Goal: Information Seeking & Learning: Learn about a topic

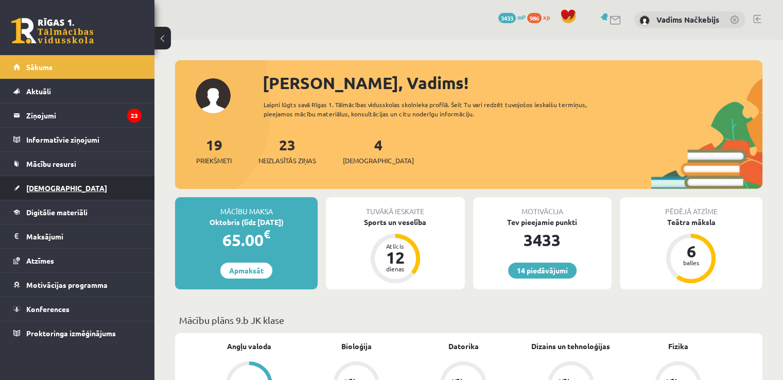
click at [51, 186] on span "[DEMOGRAPHIC_DATA]" at bounding box center [66, 187] width 81 height 9
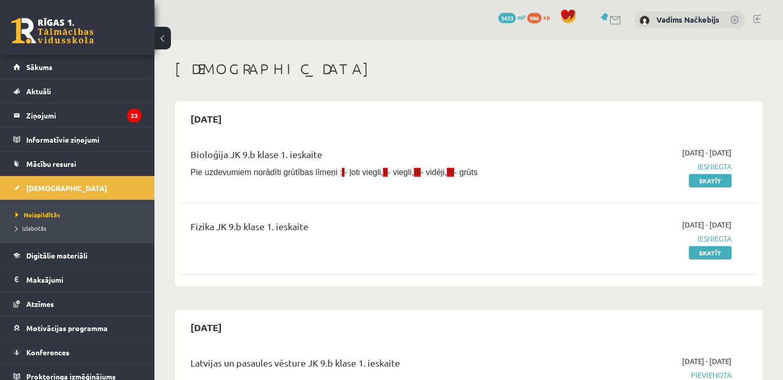
click at [28, 221] on li "Izlabotās" at bounding box center [79, 227] width 129 height 13
click at [25, 225] on span "Izlabotās" at bounding box center [33, 228] width 36 height 8
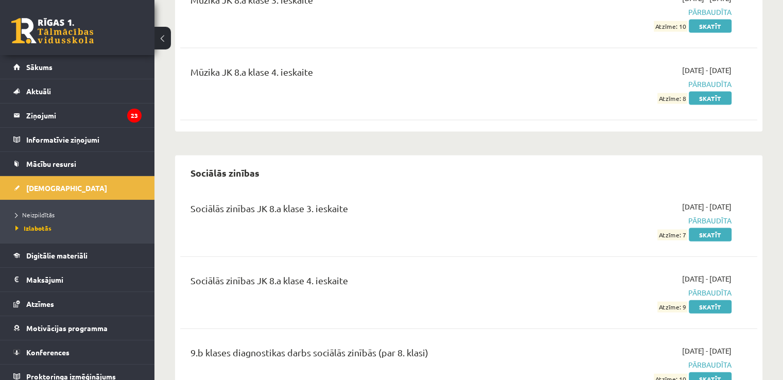
scroll to position [6177, 0]
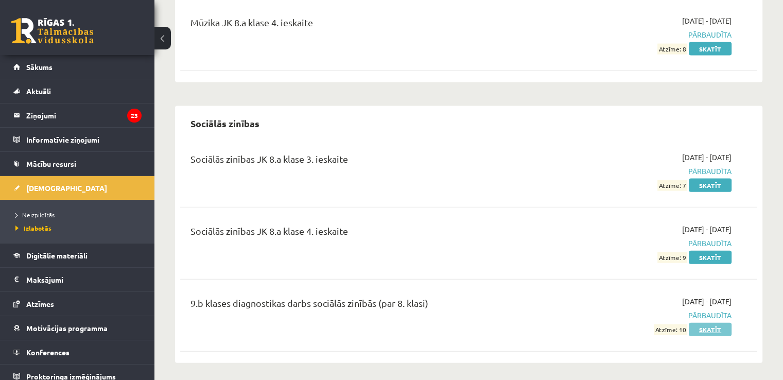
click at [692, 323] on link "Skatīt" at bounding box center [710, 329] width 43 height 13
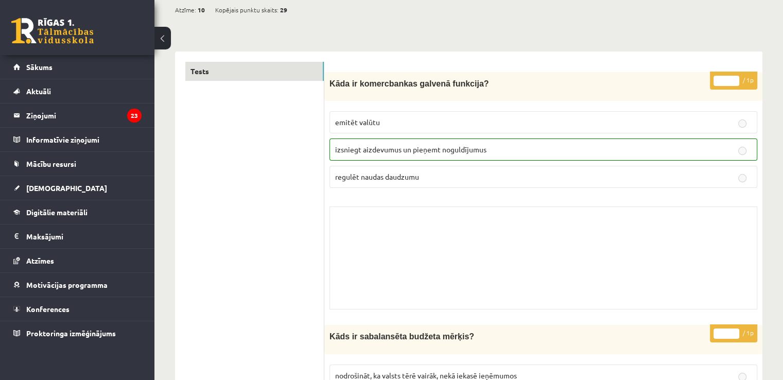
scroll to position [309, 0]
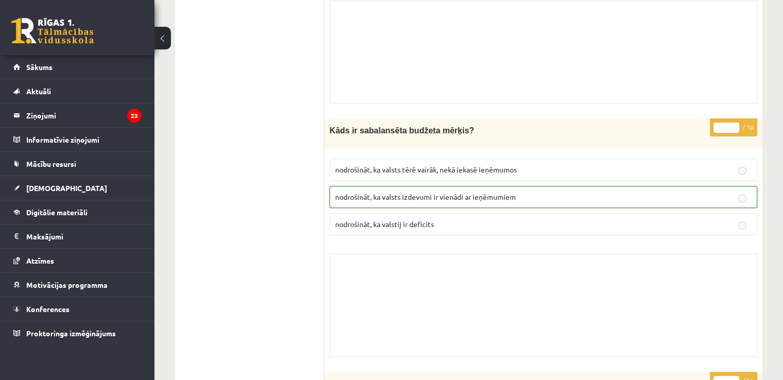
drag, startPoint x: 464, startPoint y: 157, endPoint x: 443, endPoint y: 161, distance: 22.0
drag, startPoint x: 443, startPoint y: 161, endPoint x: 398, endPoint y: 156, distance: 45.0
click at [398, 159] on label "nodrošināt, ka valsts tērē vairāk, nekā iekasē ieņēmumos" at bounding box center [543, 170] width 428 height 22
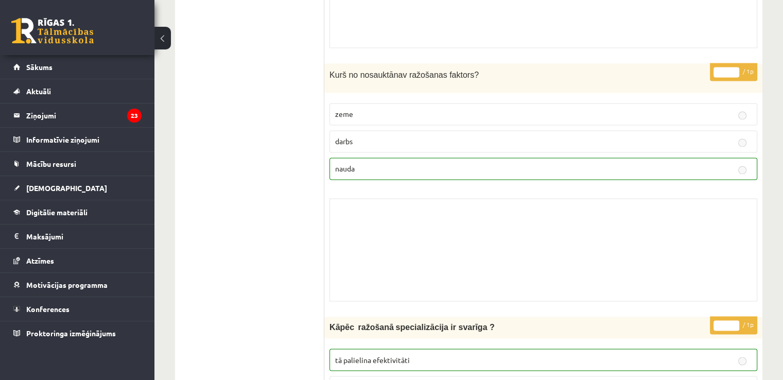
scroll to position [1647, 0]
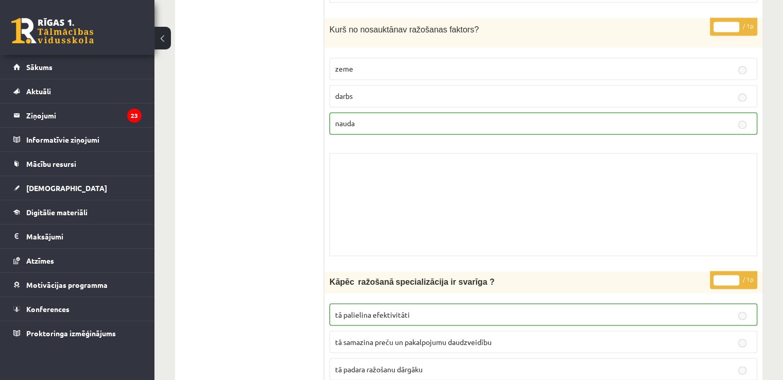
drag, startPoint x: 289, startPoint y: 202, endPoint x: 357, endPoint y: 238, distance: 76.7
click at [358, 238] on div "Skolotāja pielikums" at bounding box center [543, 204] width 428 height 103
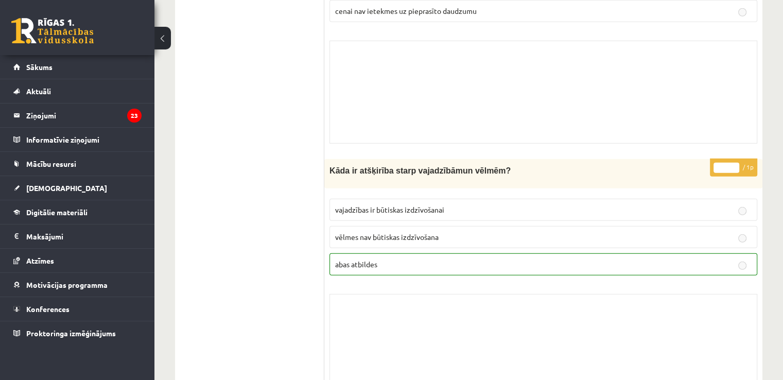
scroll to position [3006, 0]
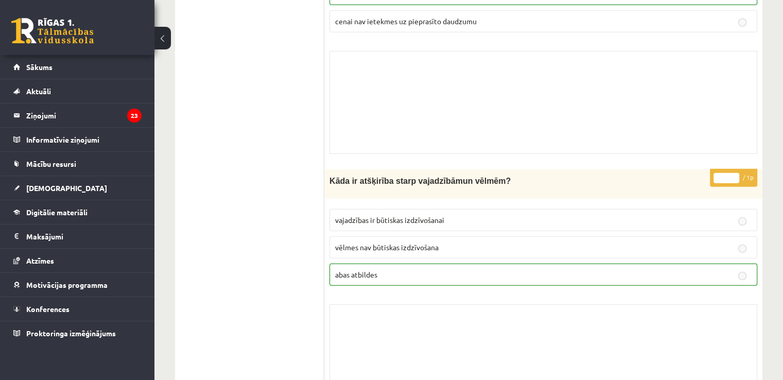
drag, startPoint x: 476, startPoint y: 184, endPoint x: 432, endPoint y: 208, distance: 50.7
drag, startPoint x: 432, startPoint y: 208, endPoint x: 437, endPoint y: 204, distance: 6.6
click at [437, 215] on p "vajadzības ir būtiskas izdzīvošanai" at bounding box center [543, 220] width 416 height 11
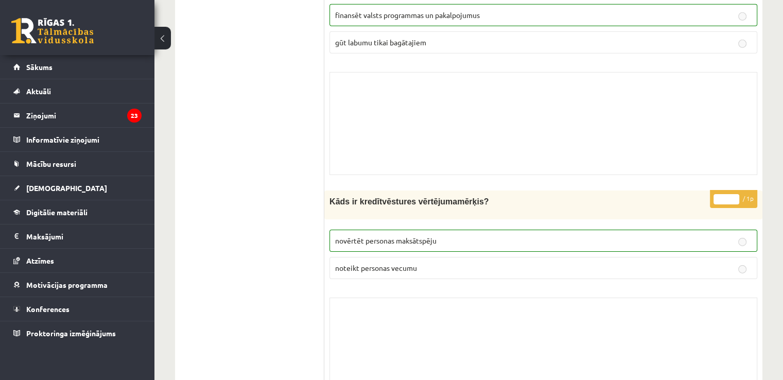
scroll to position [7180, 0]
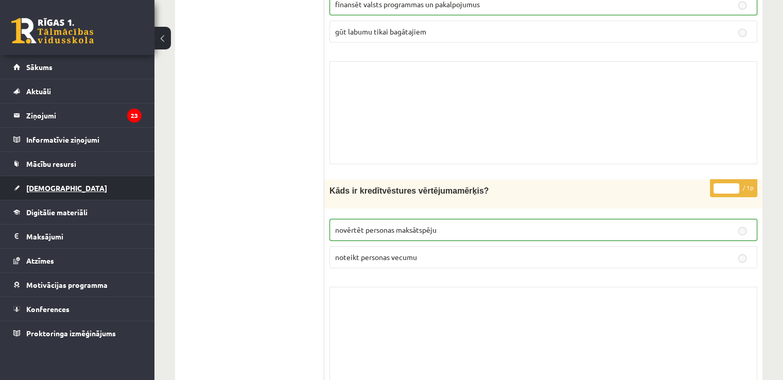
click at [80, 188] on link "[DEMOGRAPHIC_DATA]" at bounding box center [77, 188] width 128 height 24
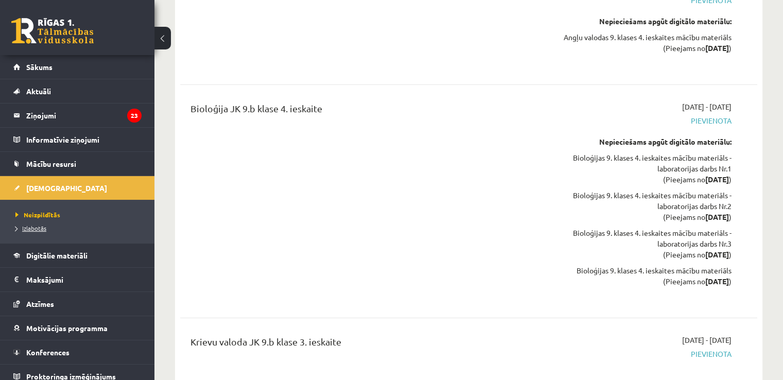
click at [38, 227] on span "Izlabotās" at bounding box center [30, 228] width 31 height 8
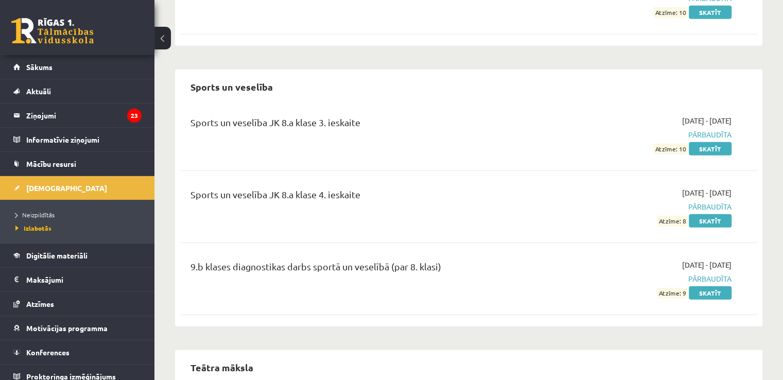
scroll to position [6597, 0]
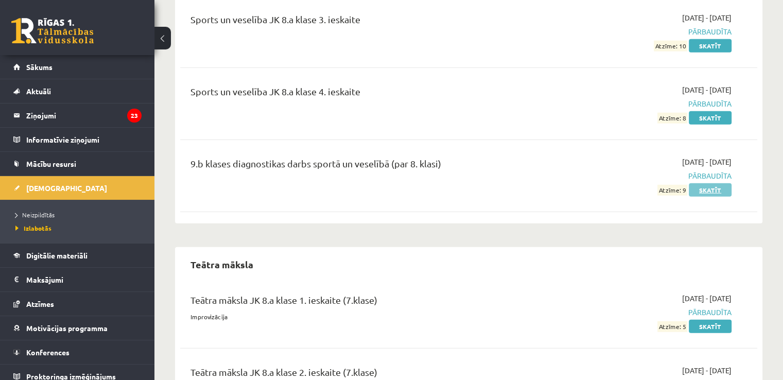
click at [704, 183] on link "Skatīt" at bounding box center [710, 189] width 43 height 13
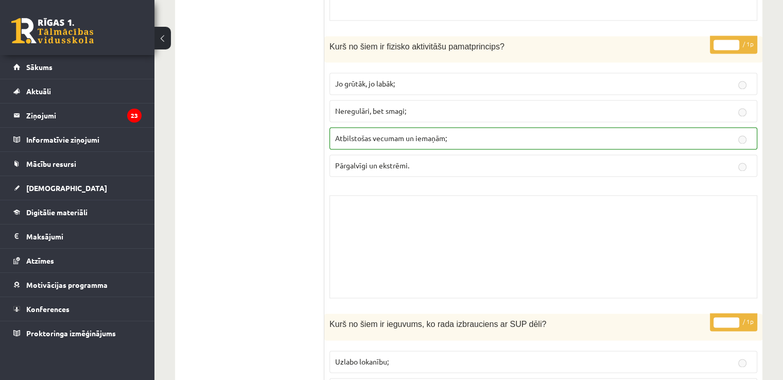
scroll to position [1544, 0]
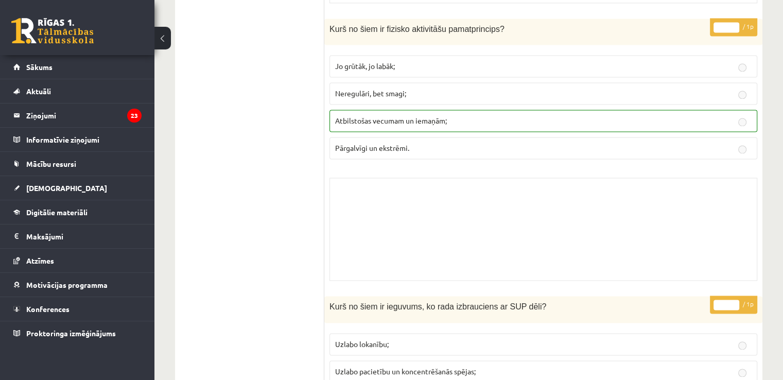
drag, startPoint x: 378, startPoint y: 270, endPoint x: 363, endPoint y: 268, distance: 15.1
click at [363, 268] on div "Skolotāja pielikums" at bounding box center [543, 229] width 428 height 103
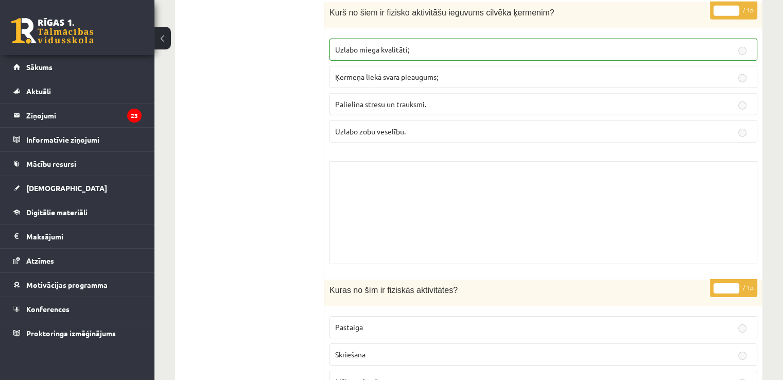
scroll to position [3295, 0]
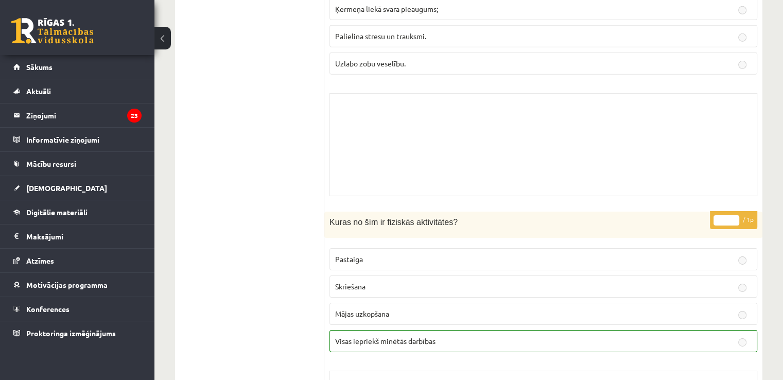
drag, startPoint x: 578, startPoint y: 231, endPoint x: 483, endPoint y: 170, distance: 112.8
click at [483, 170] on div "Skolotāja pielikums" at bounding box center [543, 144] width 428 height 103
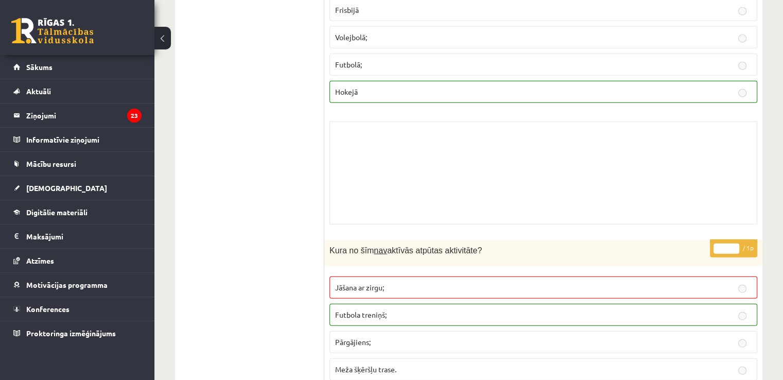
scroll to position [6383, 0]
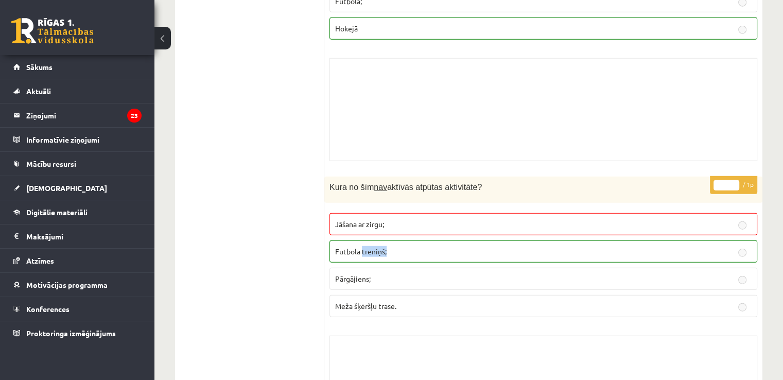
drag, startPoint x: 431, startPoint y: 229, endPoint x: 362, endPoint y: 234, distance: 68.7
click at [362, 246] on p "Futbola treniņš;" at bounding box center [543, 251] width 416 height 11
click at [362, 247] on span "Futbola treniņš;" at bounding box center [360, 251] width 51 height 9
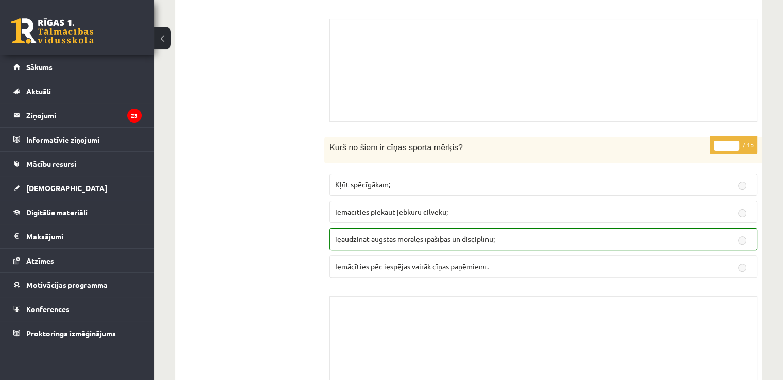
scroll to position [8118, 0]
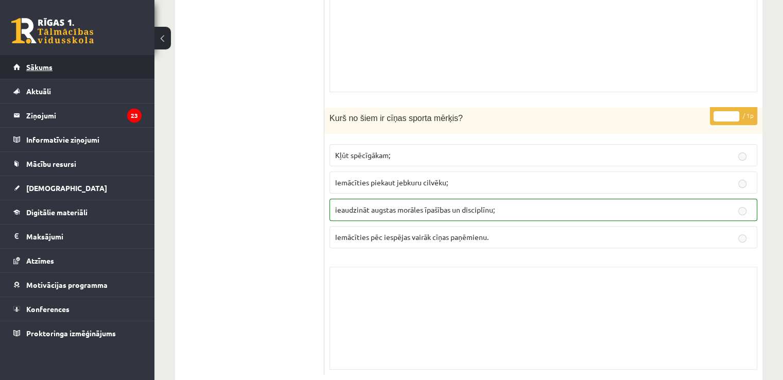
click at [40, 61] on link "Sākums" at bounding box center [77, 67] width 128 height 24
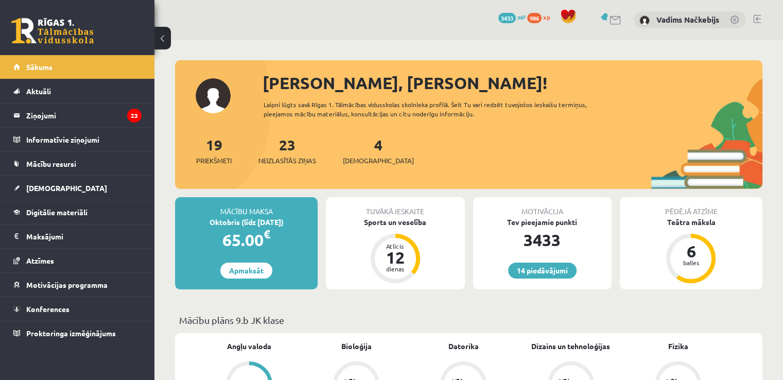
click at [755, 17] on link at bounding box center [757, 19] width 8 height 8
click at [543, 18] on span "xp" at bounding box center [546, 17] width 7 height 8
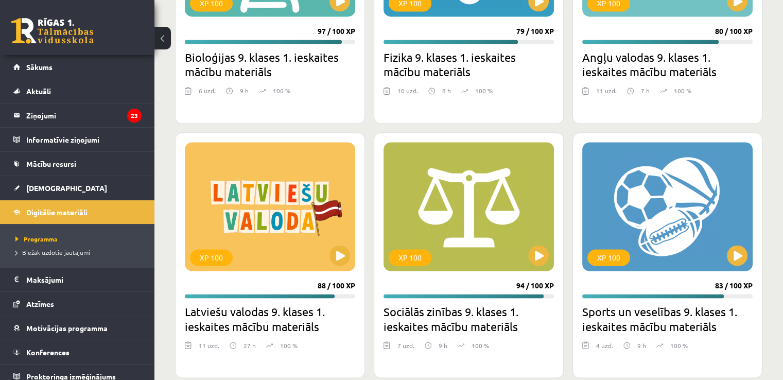
scroll to position [1647, 0]
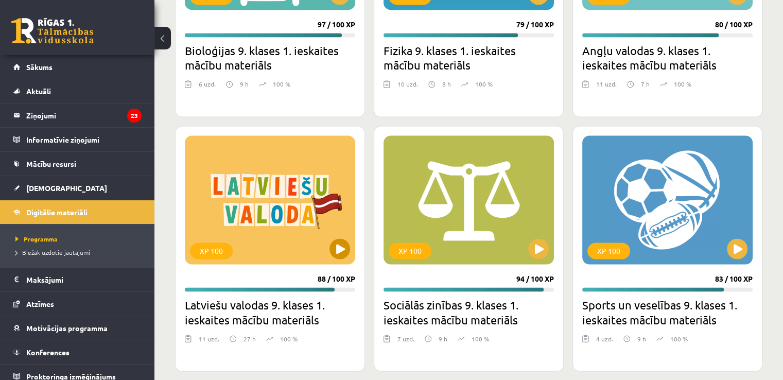
click at [331, 237] on div "XP 100" at bounding box center [270, 199] width 170 height 129
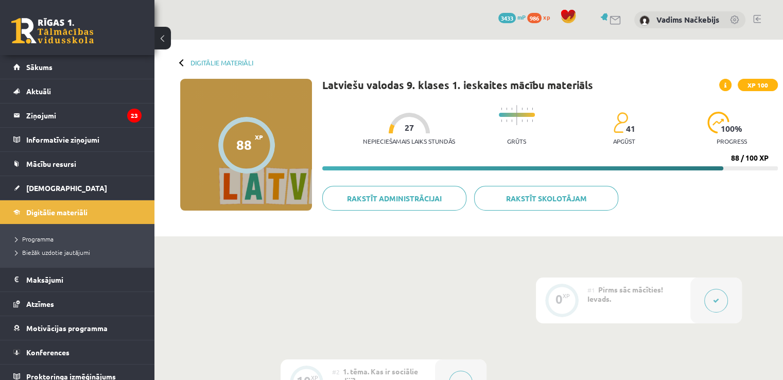
click at [720, 301] on button at bounding box center [716, 301] width 24 height 24
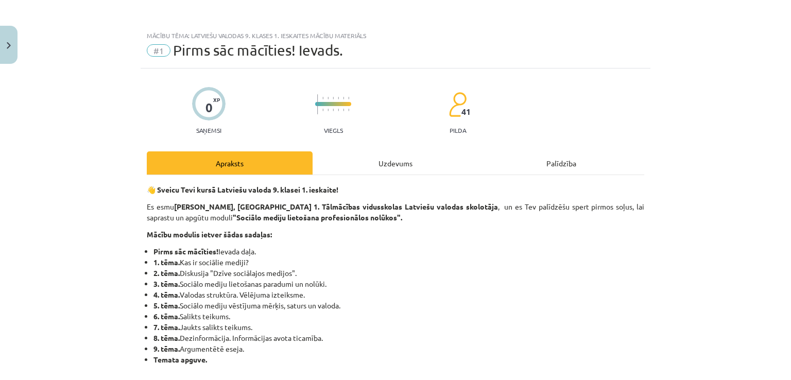
click at [400, 165] on div "Uzdevums" at bounding box center [395, 162] width 166 height 23
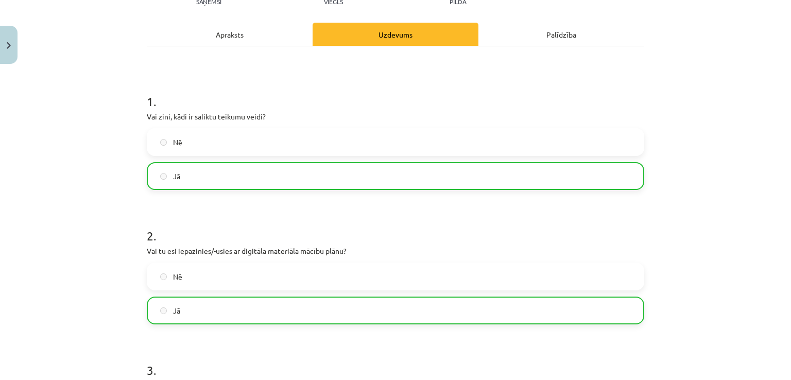
scroll to position [359, 0]
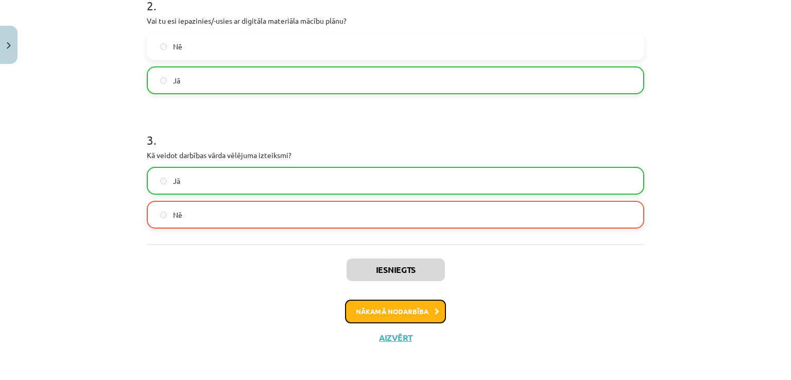
click at [398, 309] on button "Nākamā nodarbība" at bounding box center [395, 312] width 101 height 24
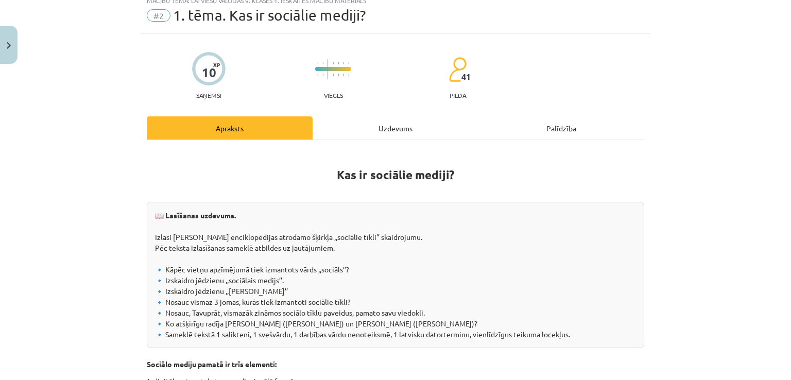
scroll to position [26, 0]
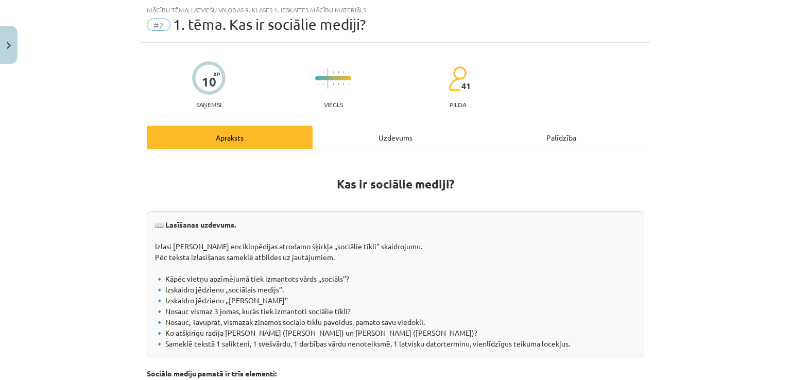
click at [402, 144] on div "Uzdevums" at bounding box center [395, 137] width 166 height 23
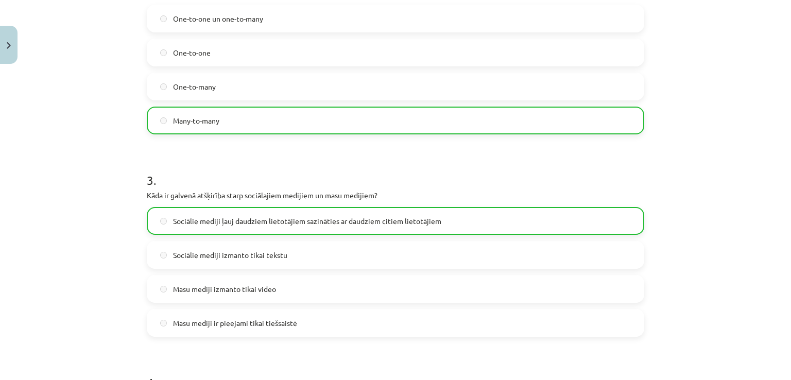
scroll to position [438, 0]
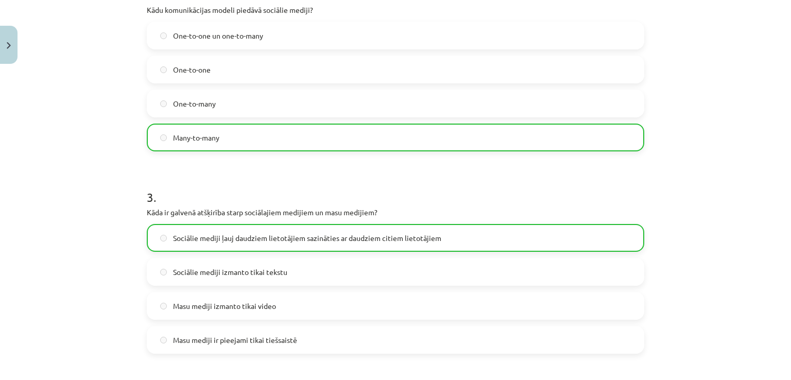
drag, startPoint x: 354, startPoint y: 141, endPoint x: 344, endPoint y: 144, distance: 10.4
drag, startPoint x: 344, startPoint y: 144, endPoint x: 302, endPoint y: 152, distance: 42.9
click at [305, 153] on form "1 . Kas ir sociālo mediju trīs pamatelementi? Digitāls saturs, lietotāji un pro…" at bounding box center [395, 262] width 497 height 991
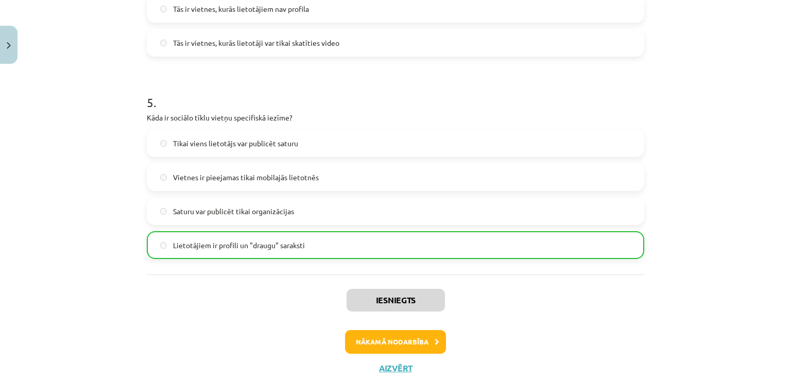
scroll to position [952, 0]
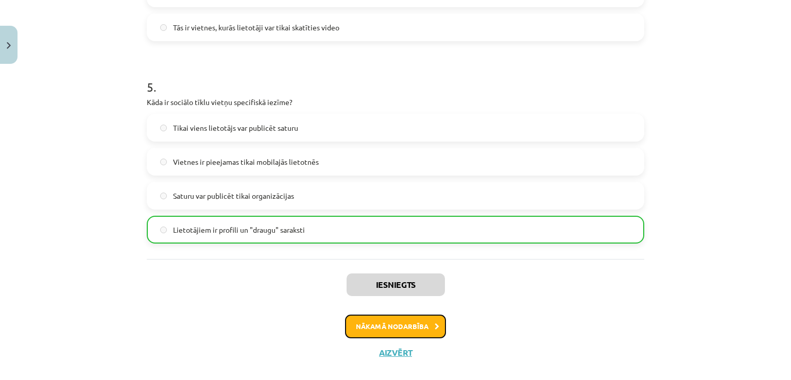
click at [383, 324] on button "Nākamā nodarbība" at bounding box center [395, 327] width 101 height 24
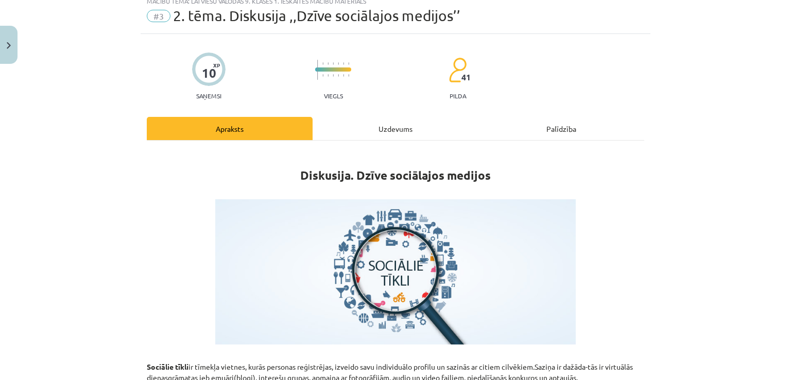
scroll to position [26, 0]
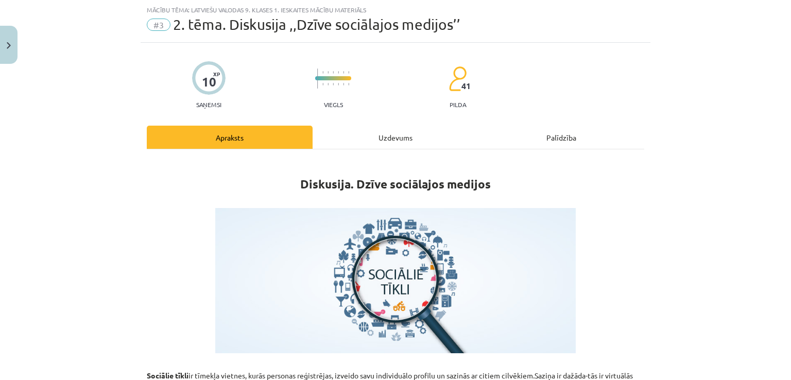
click at [371, 132] on div "Uzdevums" at bounding box center [395, 137] width 166 height 23
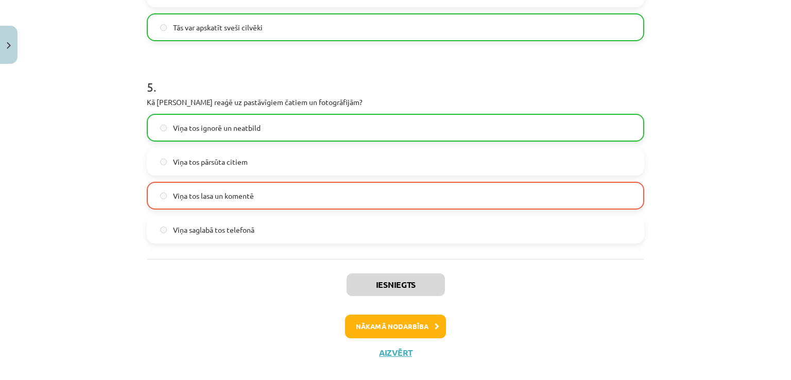
scroll to position [968, 0]
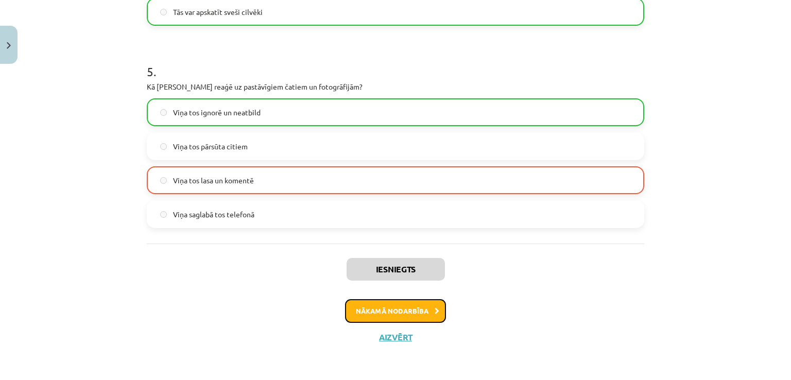
click at [380, 311] on button "Nākamā nodarbība" at bounding box center [395, 311] width 101 height 24
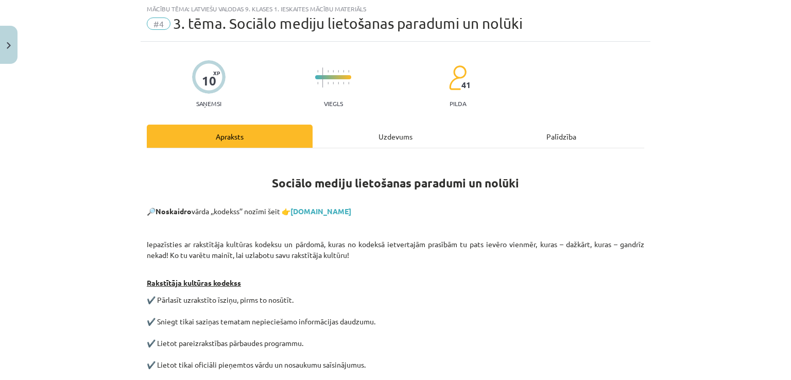
scroll to position [26, 0]
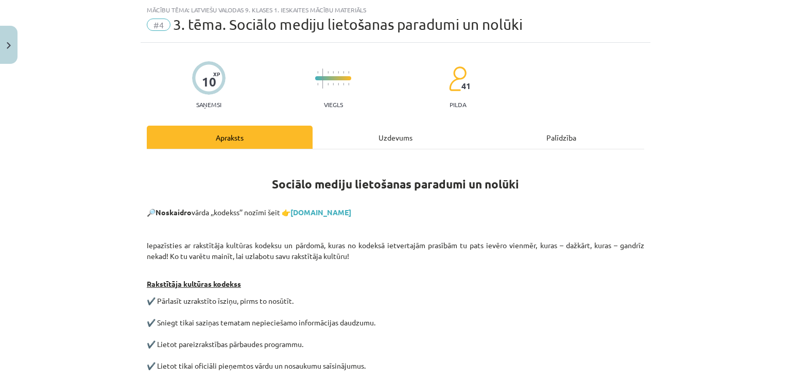
click at [376, 143] on div "Uzdevums" at bounding box center [395, 137] width 166 height 23
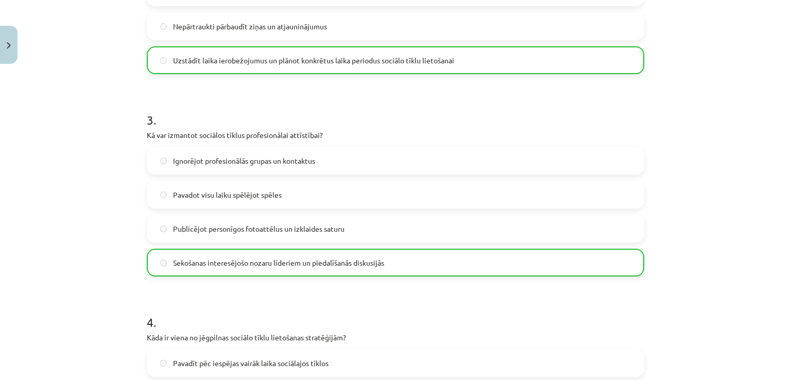
scroll to position [968, 0]
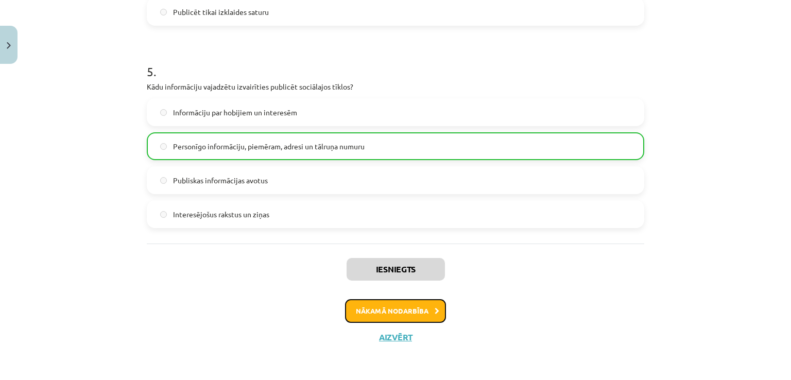
click at [427, 301] on button "Nākamā nodarbība" at bounding box center [395, 311] width 101 height 24
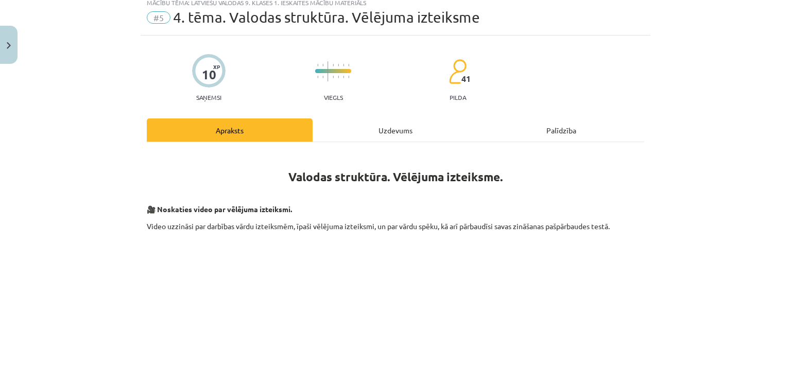
scroll to position [26, 0]
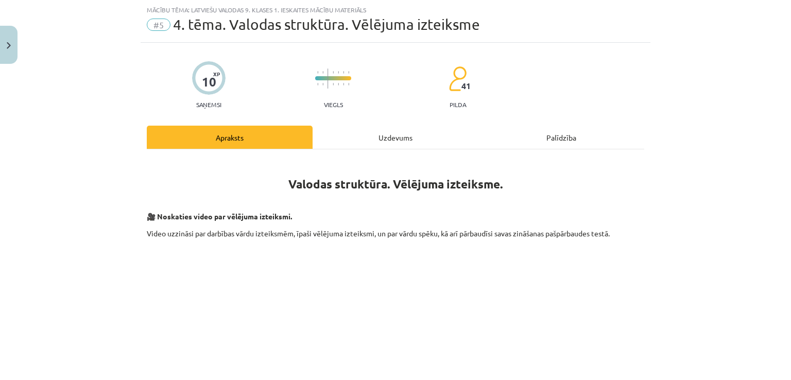
click at [368, 133] on div "Uzdevums" at bounding box center [395, 137] width 166 height 23
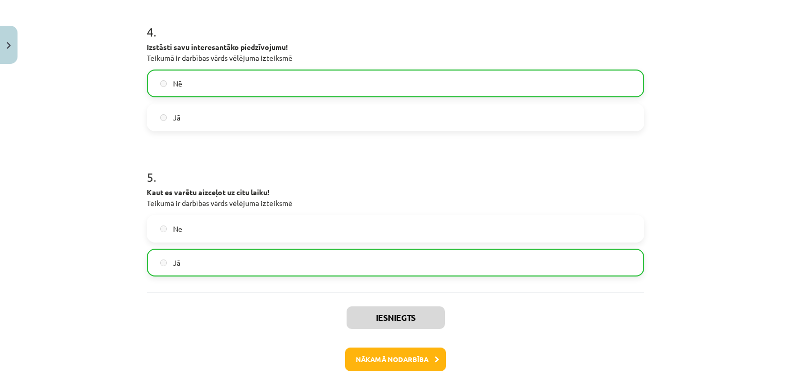
scroll to position [739, 0]
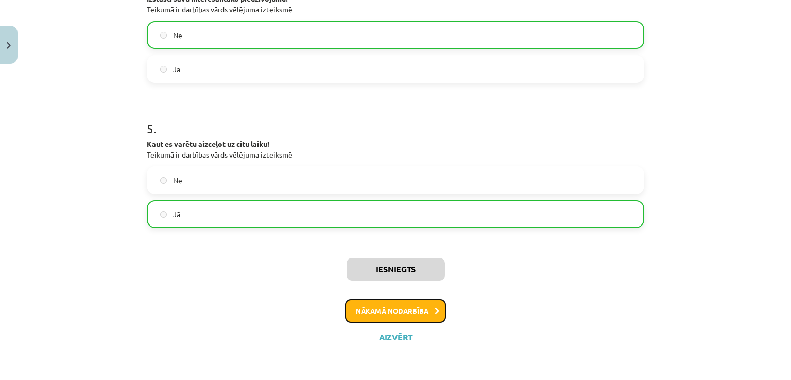
click at [395, 307] on button "Nākamā nodarbība" at bounding box center [395, 311] width 101 height 24
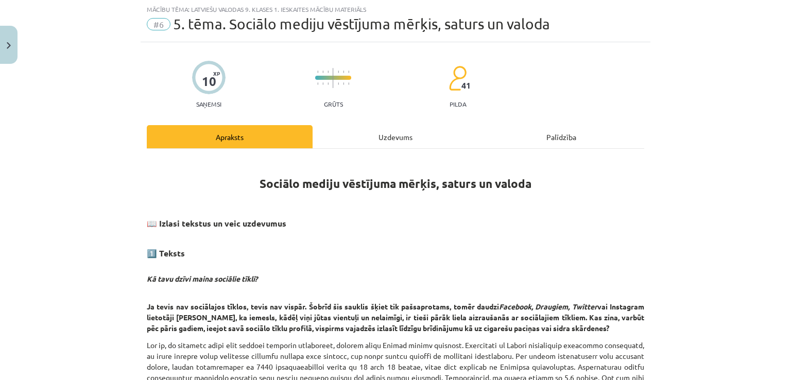
scroll to position [26, 0]
click at [370, 132] on div "Uzdevums" at bounding box center [395, 137] width 166 height 23
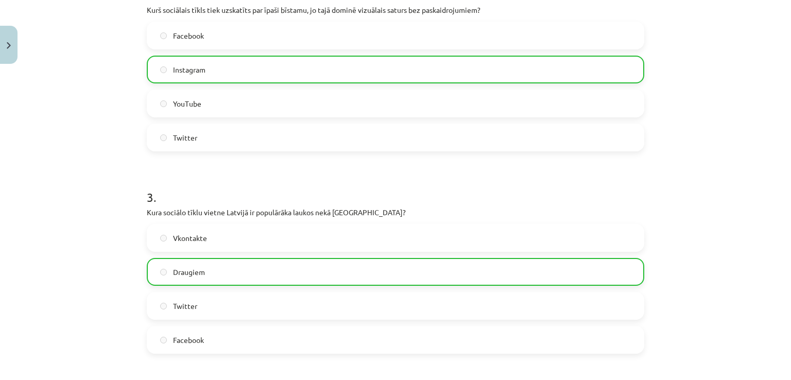
scroll to position [335, 0]
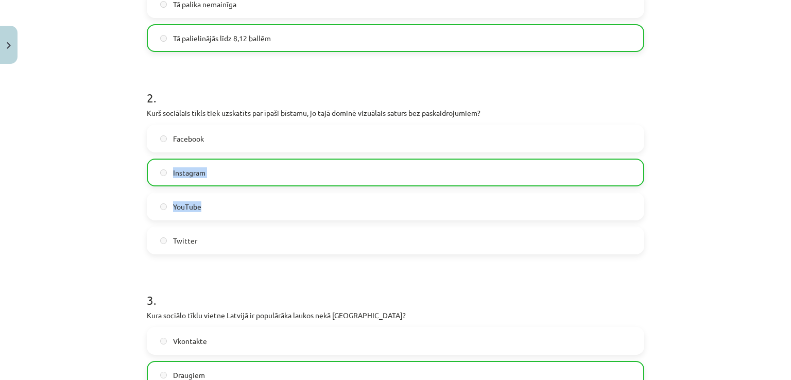
drag, startPoint x: 152, startPoint y: 178, endPoint x: 283, endPoint y: 200, distance: 132.7
click at [286, 200] on div "Facebook Instagram YouTube Twitter" at bounding box center [395, 190] width 497 height 130
click at [274, 197] on label "YouTube" at bounding box center [395, 207] width 495 height 26
click at [151, 273] on form "1 . Kāda bija laimes izjūtas līmeņa izmaiņa grupā, kura nedēļu neizmantoja soci…" at bounding box center [395, 365] width 497 height 991
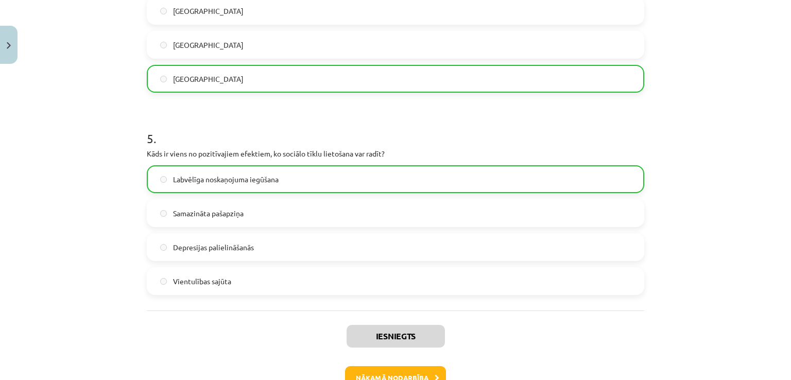
scroll to position [968, 0]
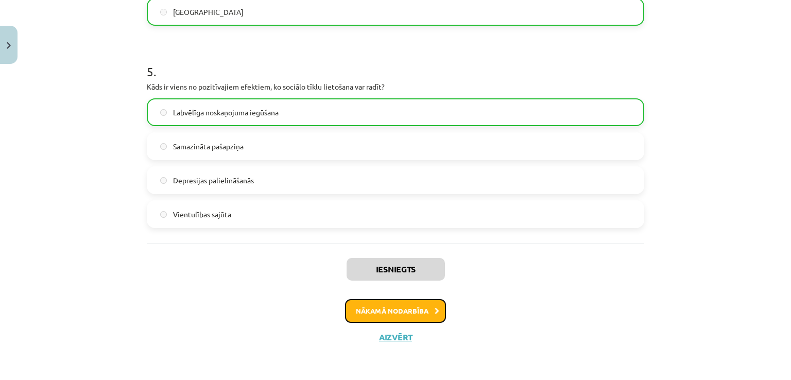
click at [403, 301] on button "Nākamā nodarbība" at bounding box center [395, 311] width 101 height 24
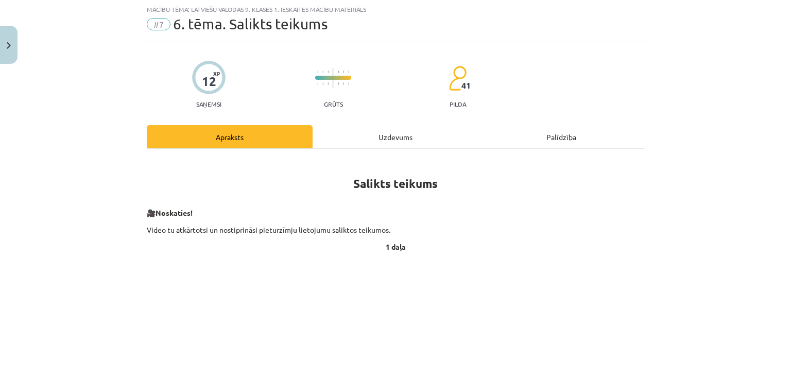
scroll to position [26, 0]
click at [377, 136] on div "Uzdevums" at bounding box center [395, 137] width 166 height 23
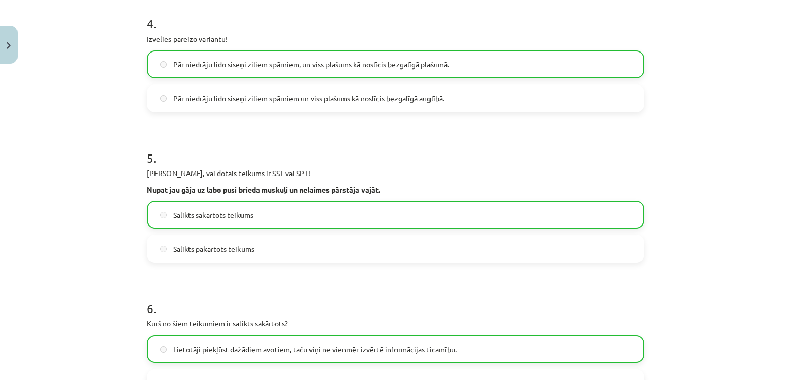
scroll to position [643, 0]
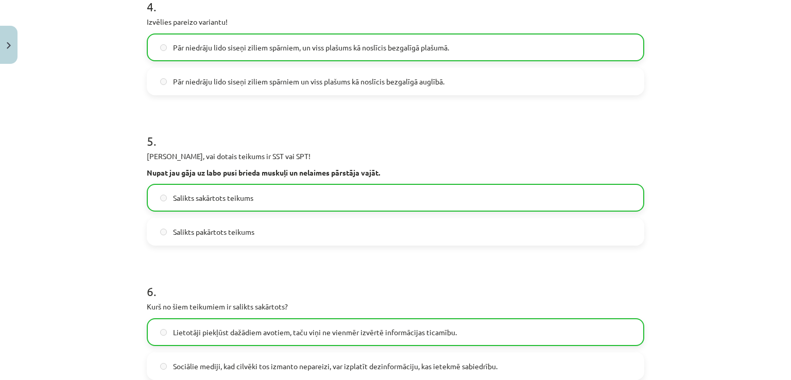
drag, startPoint x: 386, startPoint y: 164, endPoint x: 376, endPoint y: 160, distance: 10.1
drag, startPoint x: 376, startPoint y: 159, endPoint x: 334, endPoint y: 145, distance: 44.9
click at [334, 145] on h1 "5 ." at bounding box center [395, 132] width 497 height 32
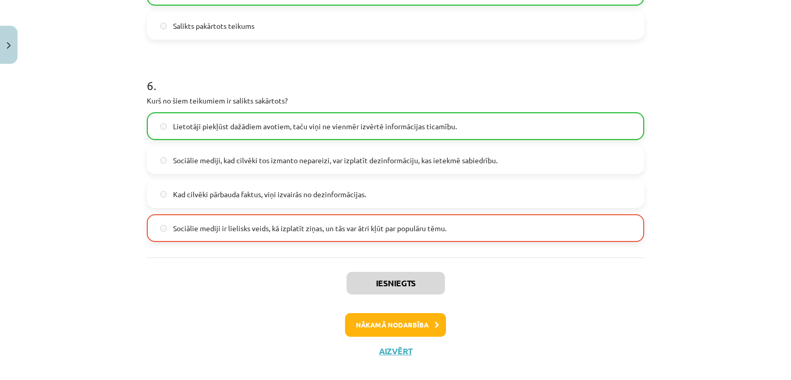
scroll to position [863, 0]
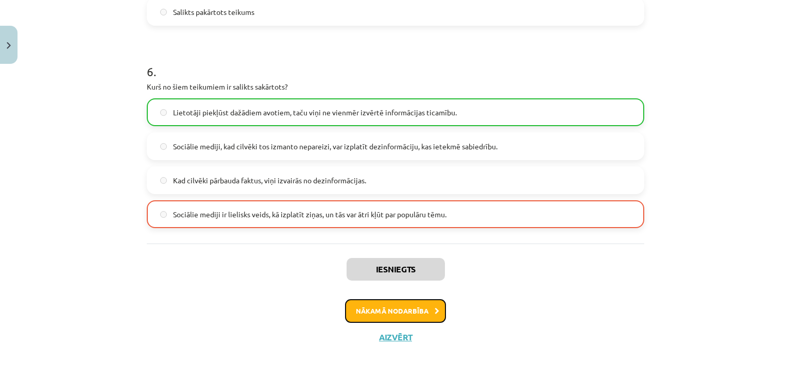
click at [409, 307] on button "Nākamā nodarbība" at bounding box center [395, 311] width 101 height 24
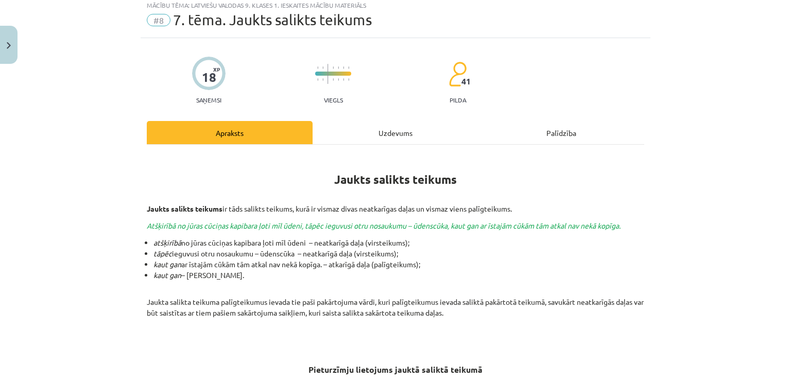
scroll to position [26, 0]
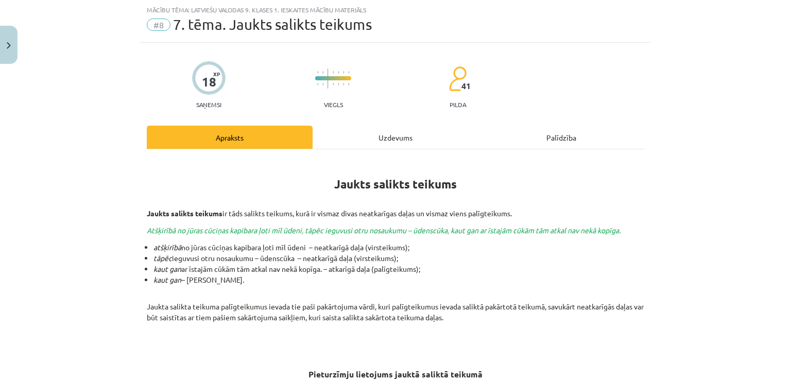
click at [398, 138] on div "Uzdevums" at bounding box center [395, 137] width 166 height 23
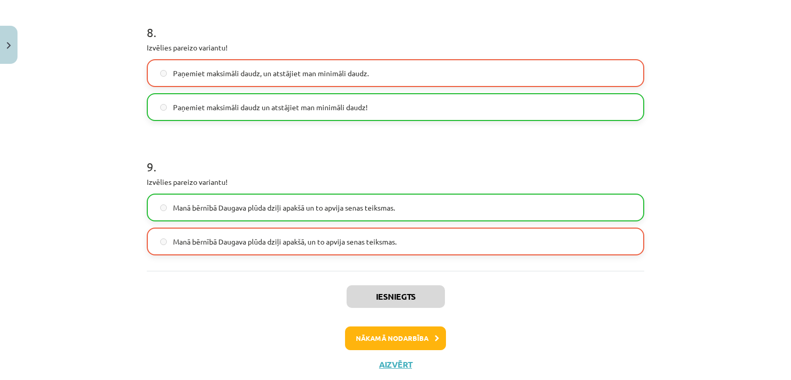
scroll to position [1261, 0]
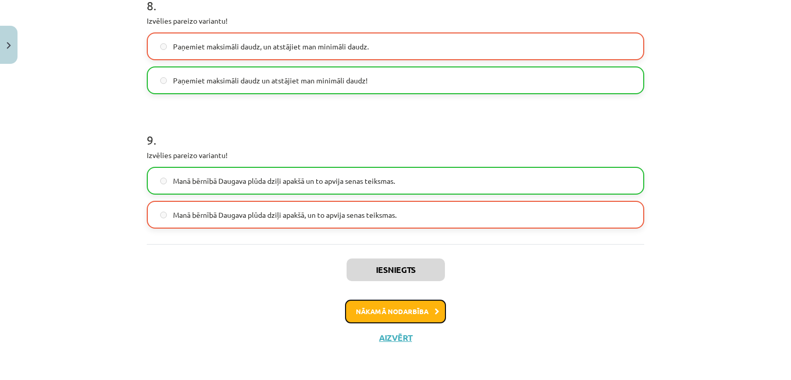
click at [408, 316] on button "Nākamā nodarbība" at bounding box center [395, 312] width 101 height 24
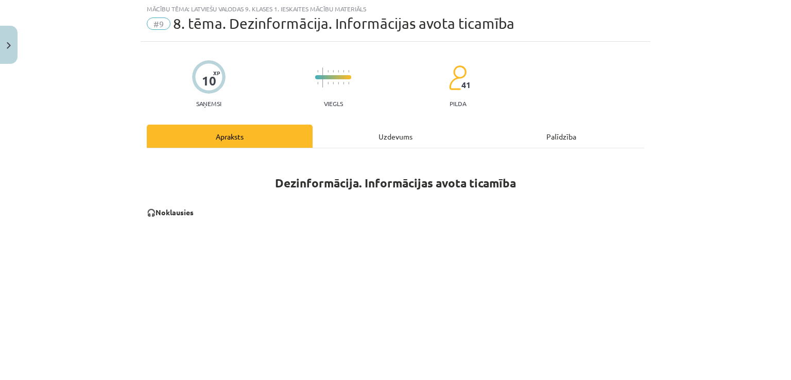
scroll to position [26, 0]
click at [349, 133] on div "Uzdevums" at bounding box center [395, 137] width 166 height 23
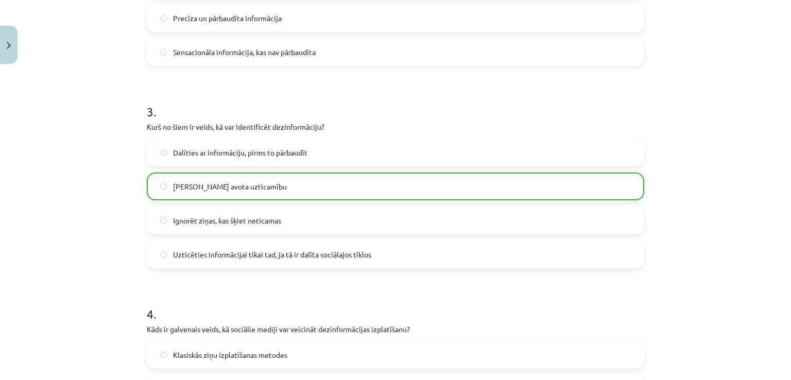
scroll to position [541, 0]
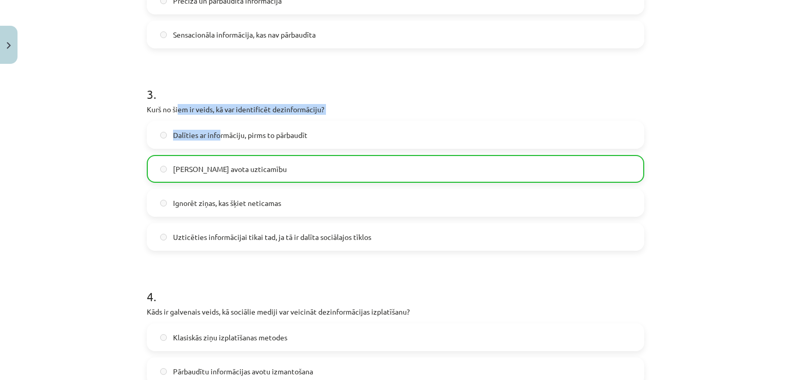
drag, startPoint x: 177, startPoint y: 114, endPoint x: 216, endPoint y: 120, distance: 39.6
click at [216, 120] on div "3 . Kurš no šiem ir veids, kā var identificēt dezinformāciju? Dalīties ar infor…" at bounding box center [395, 160] width 497 height 182
click at [216, 121] on div "Dalīties ar informāciju, pirms to pārbaudīt" at bounding box center [395, 135] width 497 height 28
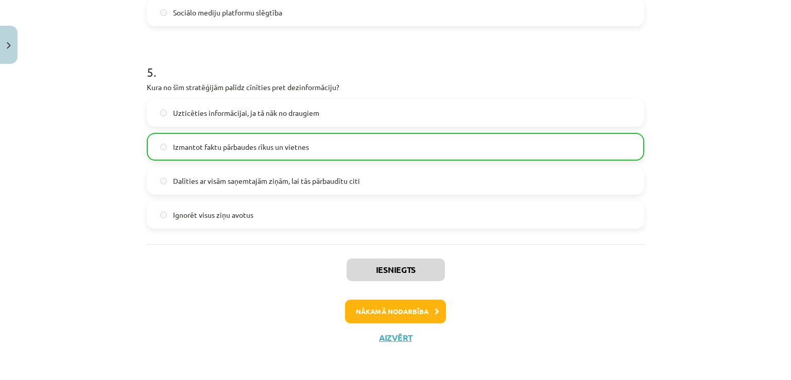
scroll to position [968, 0]
click at [397, 304] on button "Nākamā nodarbība" at bounding box center [395, 311] width 101 height 24
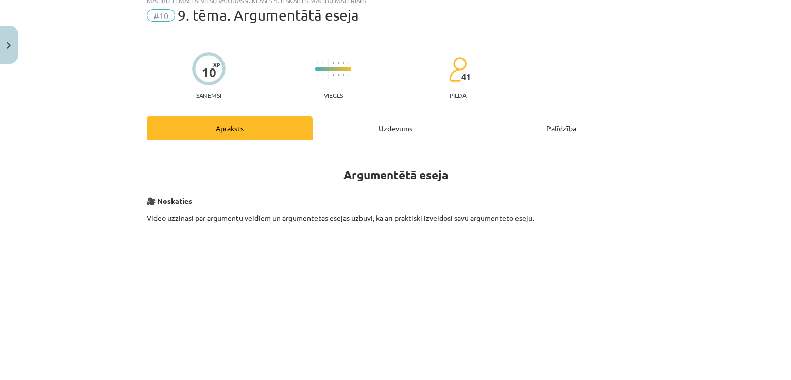
scroll to position [26, 0]
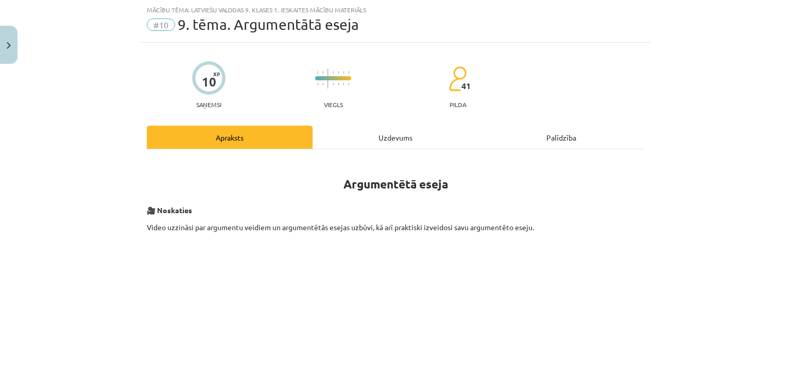
click at [381, 129] on div "Uzdevums" at bounding box center [395, 137] width 166 height 23
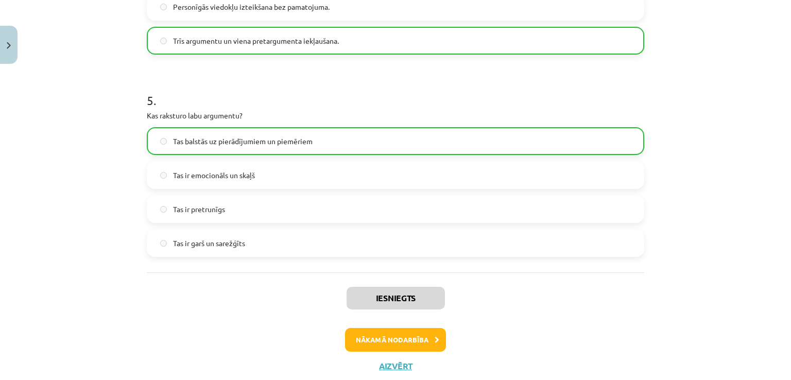
scroll to position [968, 0]
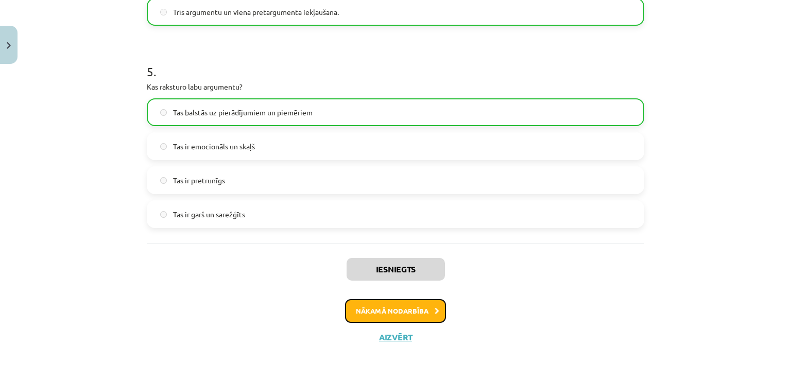
click at [422, 303] on button "Nākamā nodarbība" at bounding box center [395, 311] width 101 height 24
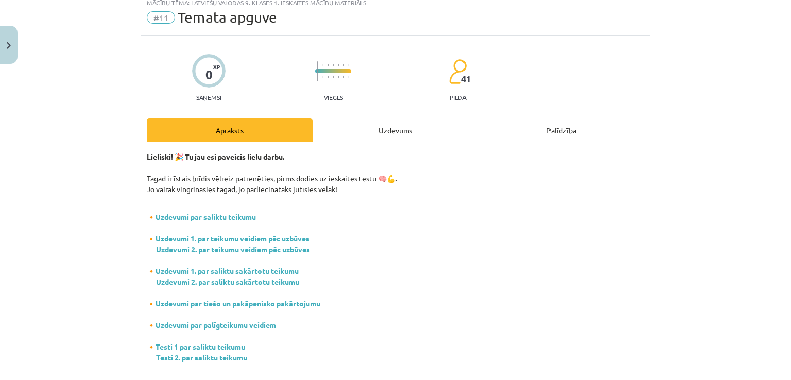
scroll to position [26, 0]
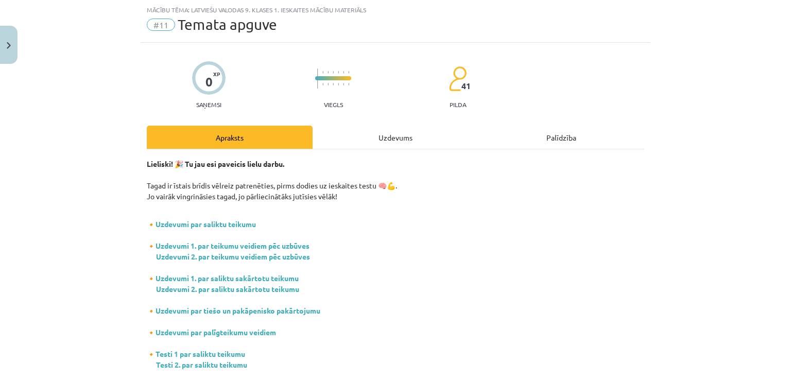
click at [379, 132] on div "Uzdevums" at bounding box center [395, 137] width 166 height 23
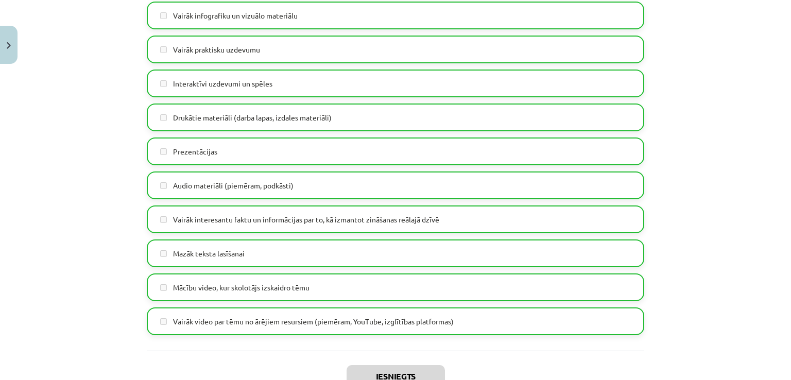
scroll to position [644, 0]
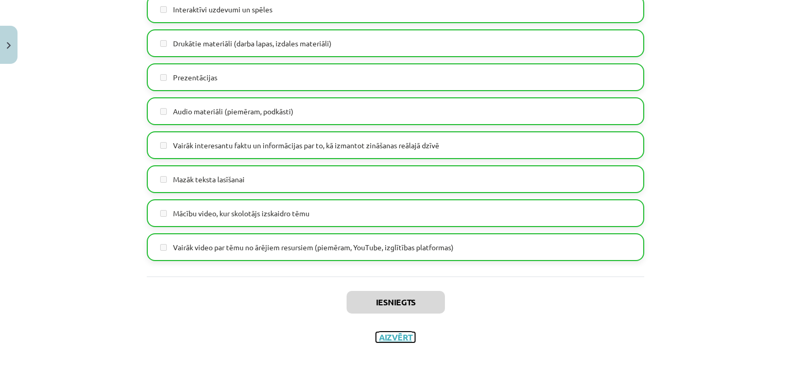
drag, startPoint x: 390, startPoint y: 332, endPoint x: 389, endPoint y: 324, distance: 7.2
click at [392, 326] on div "Iesniegts Aizvērt" at bounding box center [395, 312] width 497 height 72
click at [400, 335] on button "Aizvērt" at bounding box center [395, 337] width 39 height 10
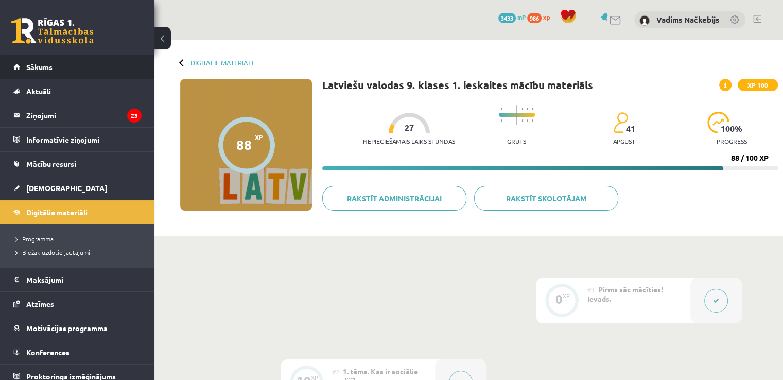
click at [36, 67] on span "Sākums" at bounding box center [39, 66] width 26 height 9
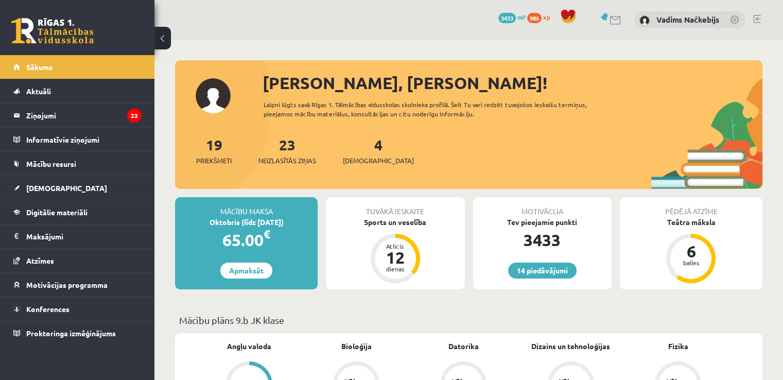
click at [758, 20] on link at bounding box center [757, 19] width 8 height 8
